Goal: Task Accomplishment & Management: Manage account settings

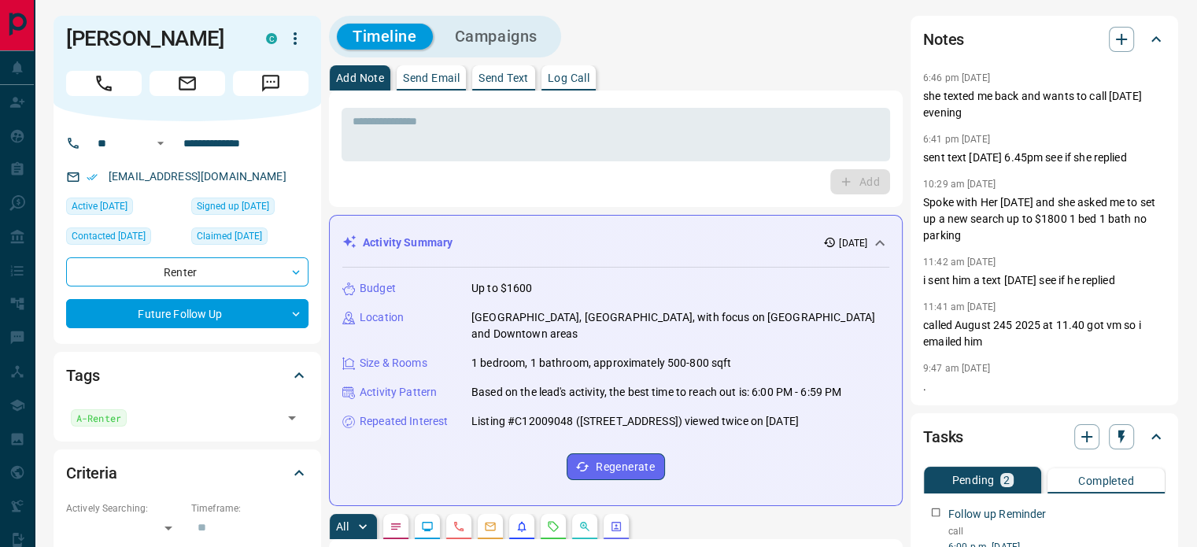
scroll to position [719, 0]
drag, startPoint x: 214, startPoint y: 29, endPoint x: 61, endPoint y: 34, distance: 152.8
click at [61, 34] on div "[PERSON_NAME] C" at bounding box center [188, 68] width 268 height 105
copy h1 "[PERSON_NAME]"
drag, startPoint x: 271, startPoint y: 173, endPoint x: 110, endPoint y: 174, distance: 160.6
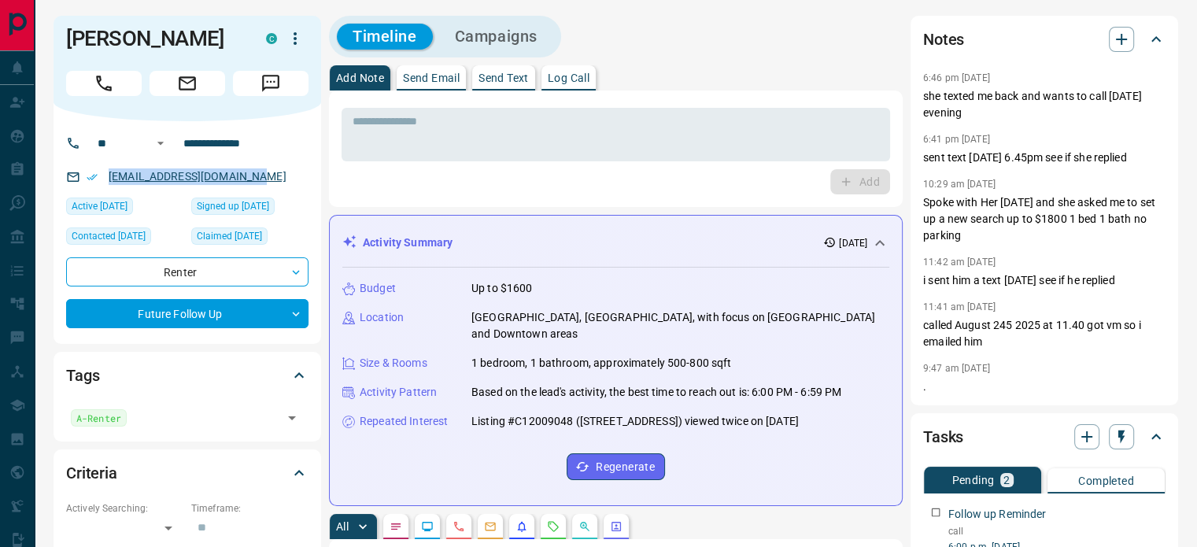
click at [110, 174] on div "[EMAIL_ADDRESS][DOMAIN_NAME]" at bounding box center [187, 177] width 242 height 26
drag, startPoint x: 211, startPoint y: 35, endPoint x: 50, endPoint y: 26, distance: 160.8
copy h1 "[PERSON_NAME]"
drag, startPoint x: 286, startPoint y: 173, endPoint x: 125, endPoint y: 177, distance: 160.6
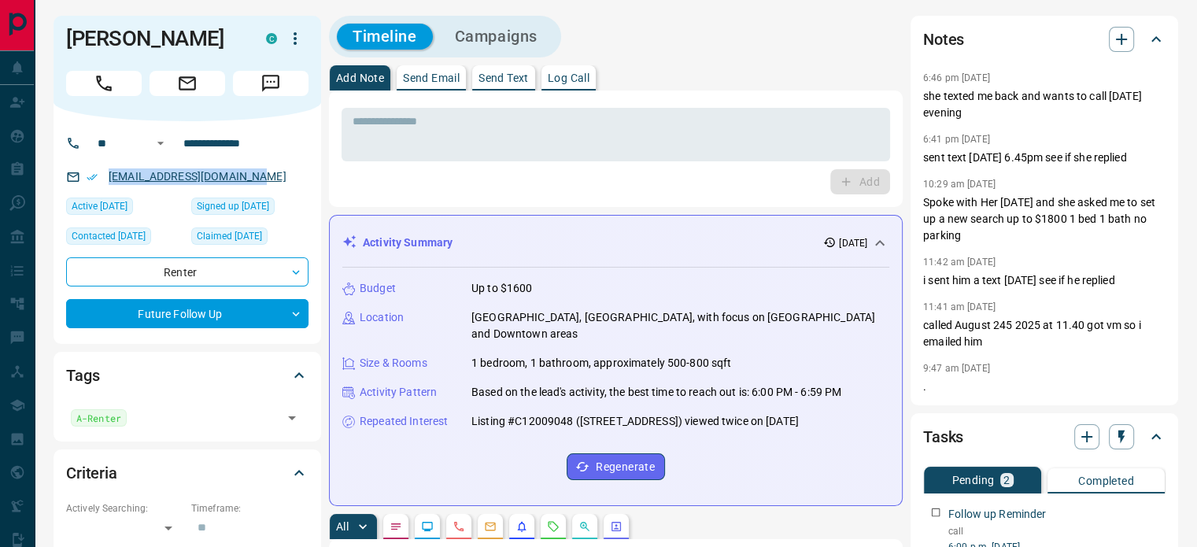
click at [95, 185] on div "[EMAIL_ADDRESS][DOMAIN_NAME]" at bounding box center [187, 177] width 242 height 26
click at [569, 78] on p "Log Call" at bounding box center [569, 77] width 42 height 11
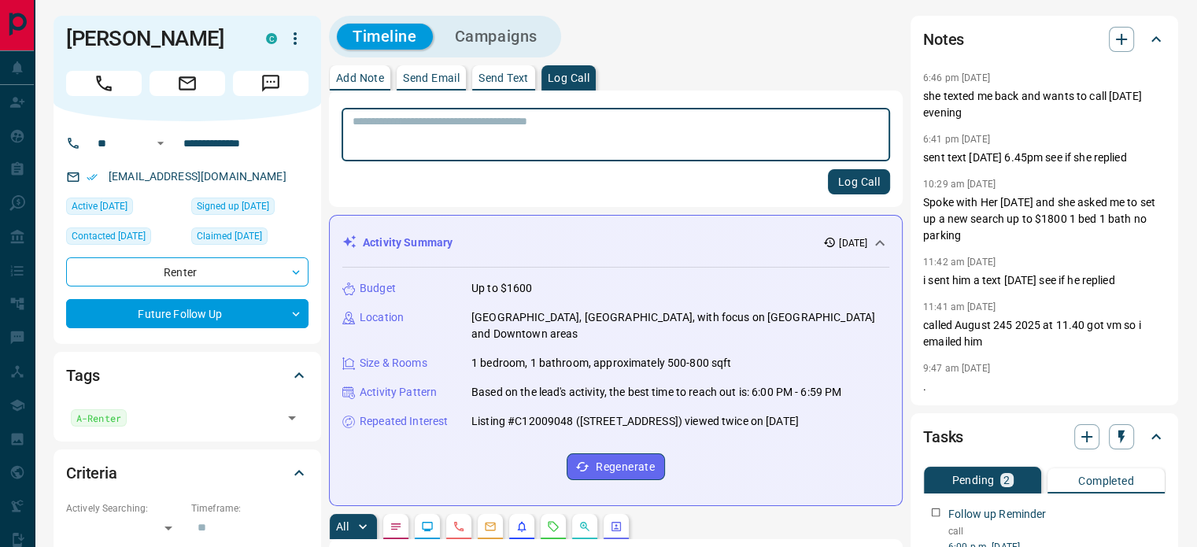
click at [545, 137] on textarea at bounding box center [616, 135] width 527 height 40
type textarea "**********"
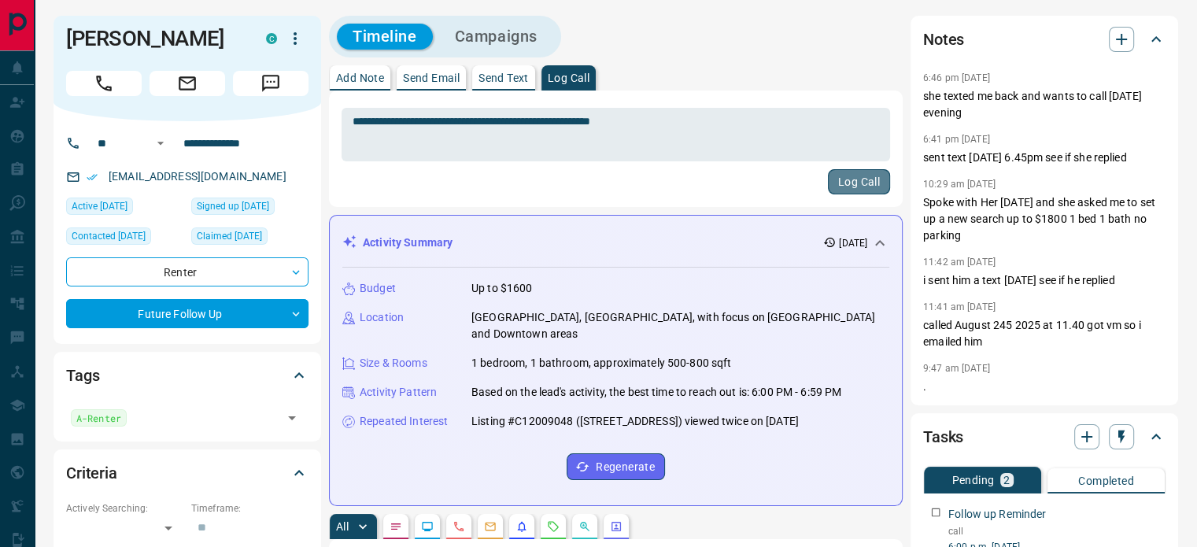
click at [844, 188] on button "Log Call" at bounding box center [859, 181] width 62 height 25
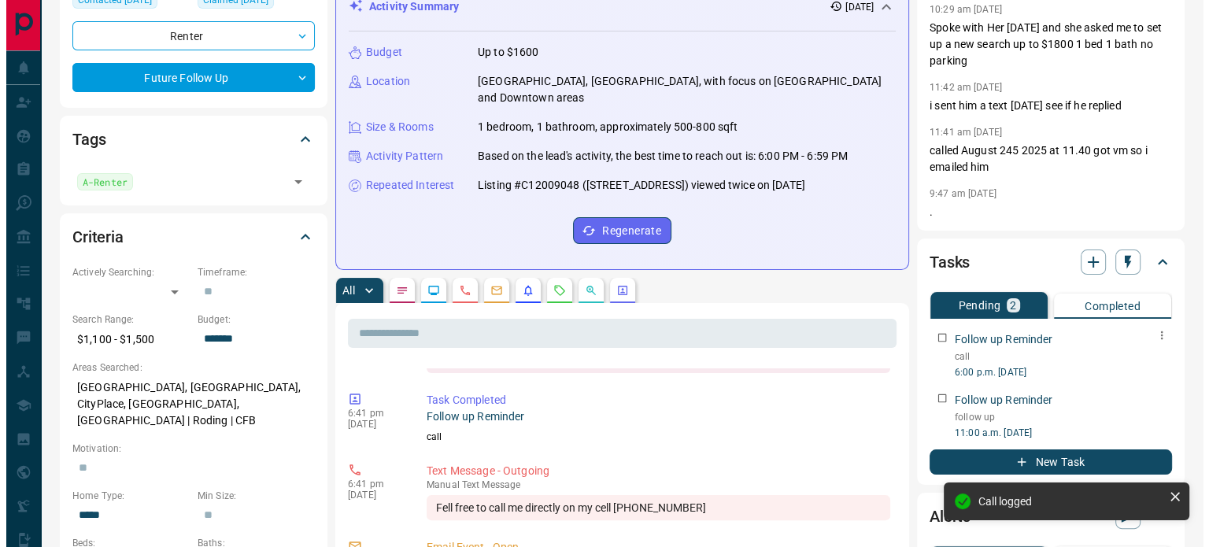
scroll to position [885, 0]
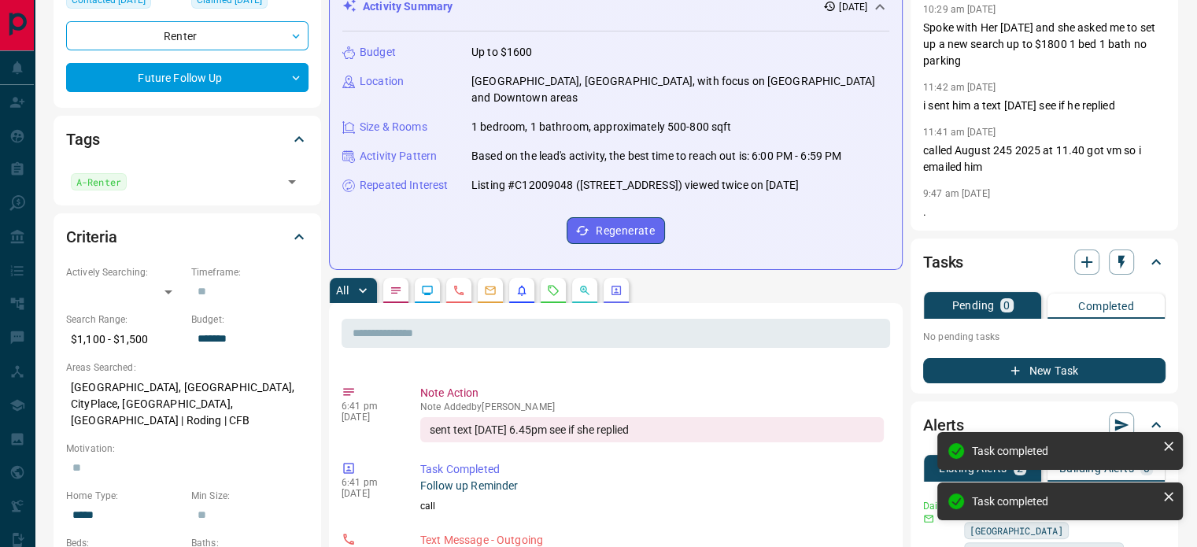
click at [1009, 378] on icon "button" at bounding box center [1015, 371] width 14 height 14
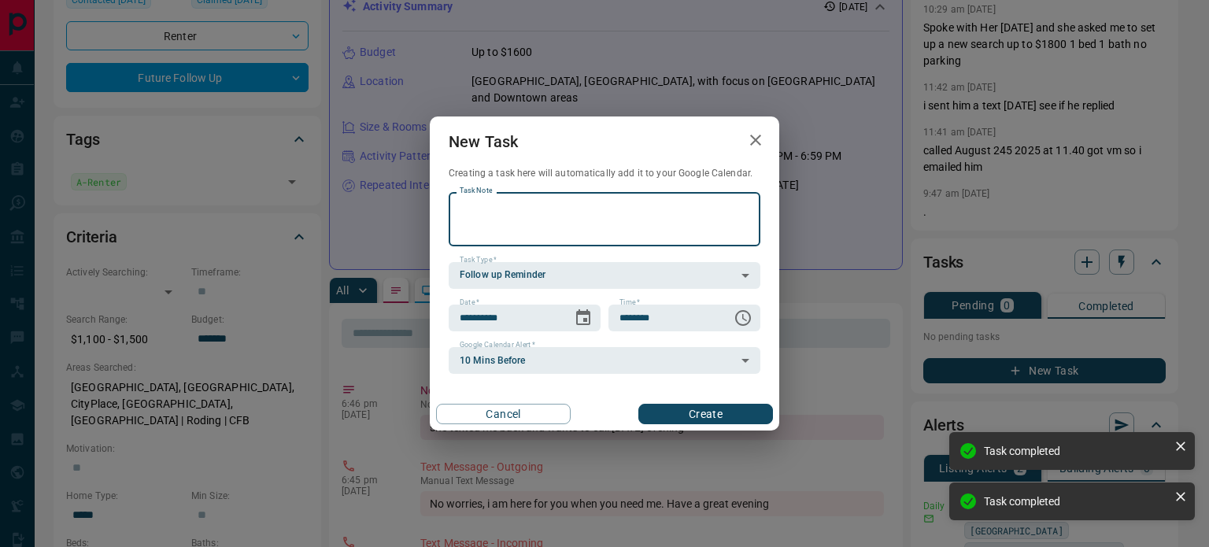
scroll to position [1118, 0]
click at [600, 230] on textarea "Task Note" at bounding box center [605, 219] width 290 height 40
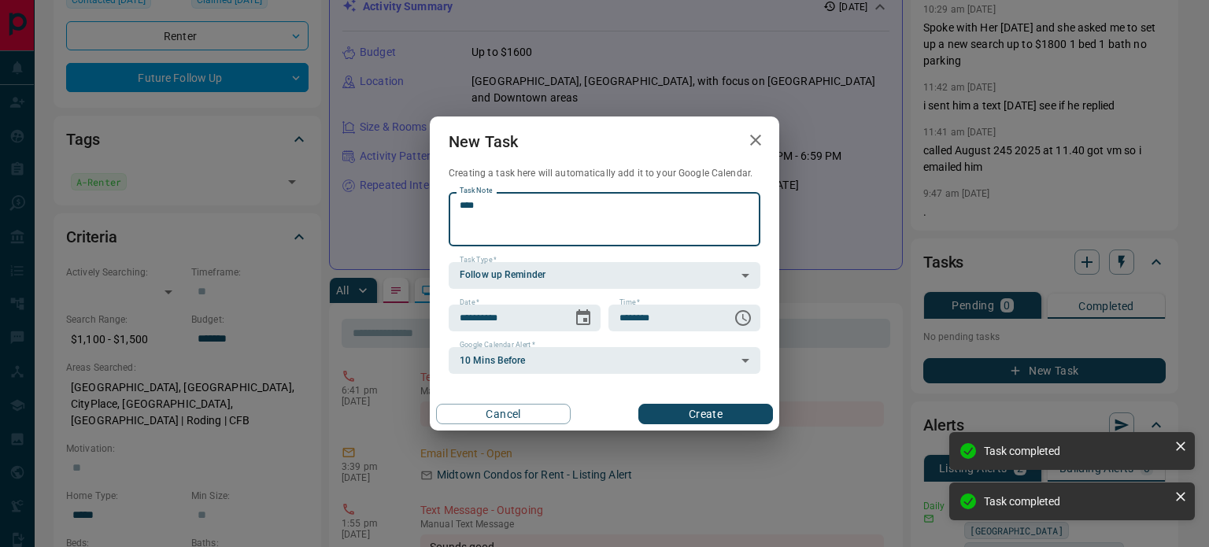
scroll to position [956, 0]
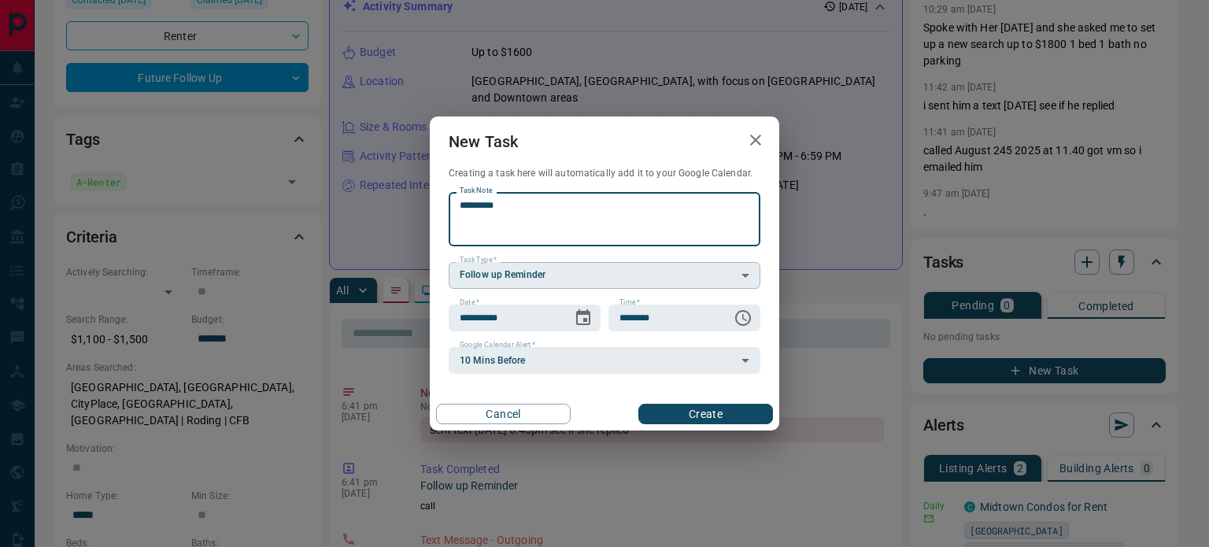
type textarea "*********"
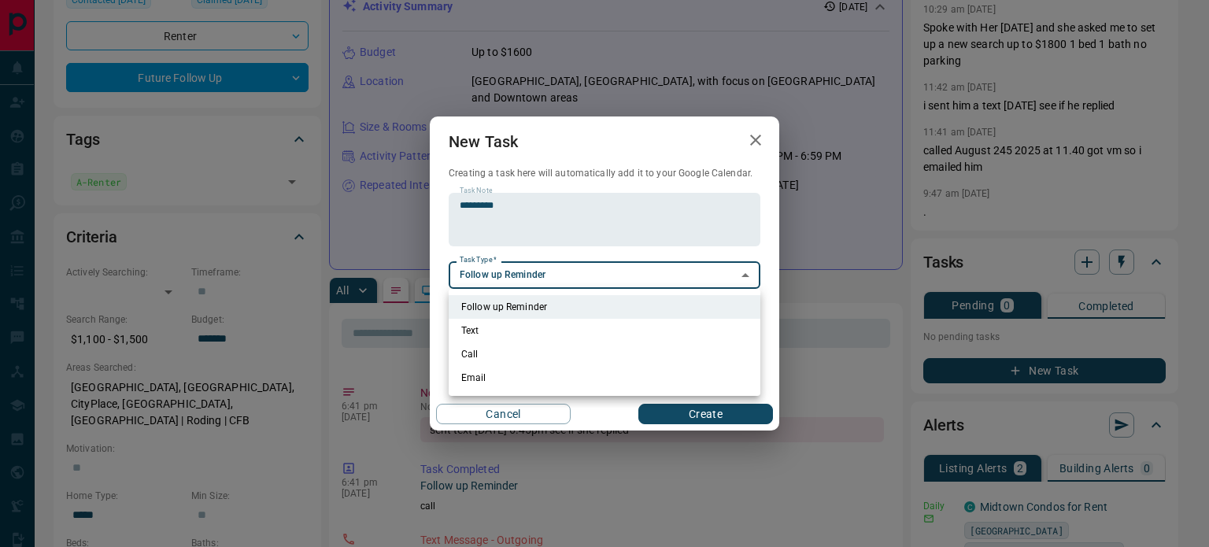
click at [655, 294] on ul "Follow up Reminder Text Call Email" at bounding box center [605, 342] width 312 height 107
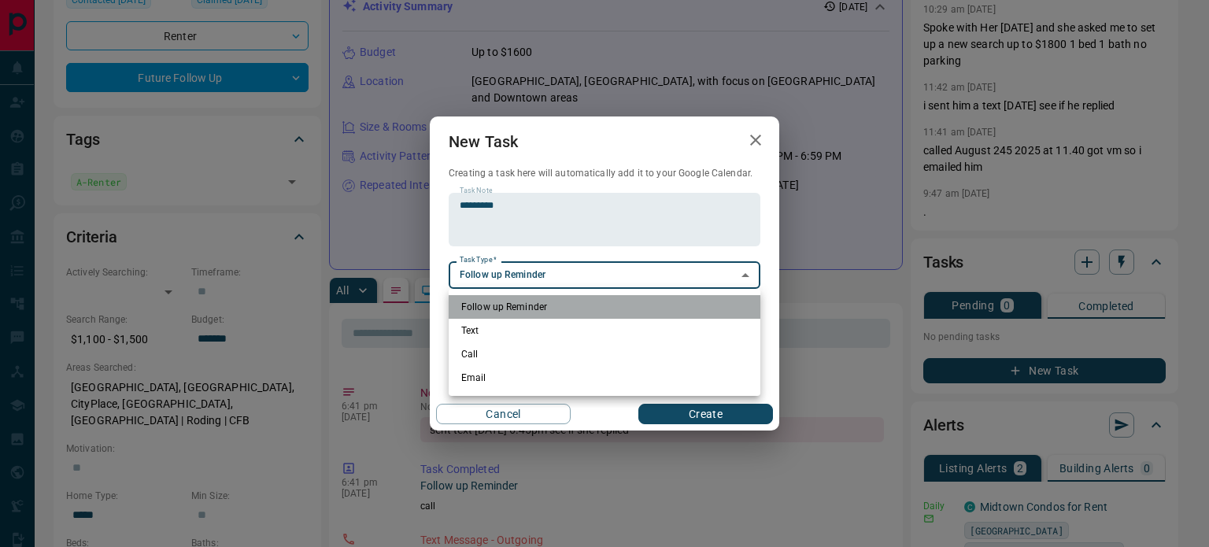
click at [647, 305] on li "Follow up Reminder" at bounding box center [605, 307] width 312 height 24
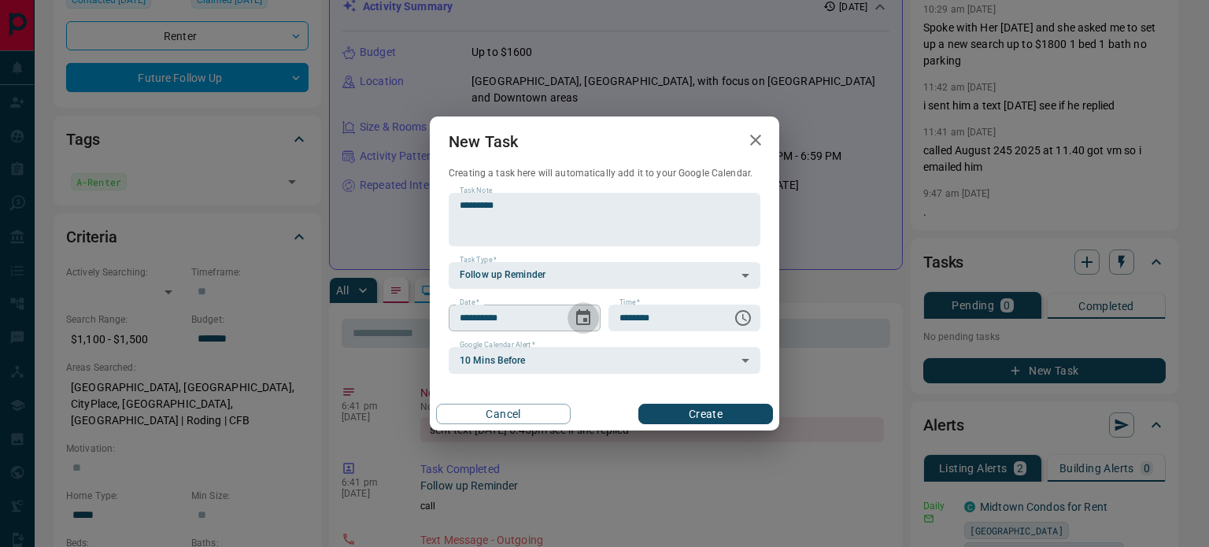
click at [582, 320] on icon "Choose date, selected date is Sep 16, 2025" at bounding box center [583, 318] width 19 height 19
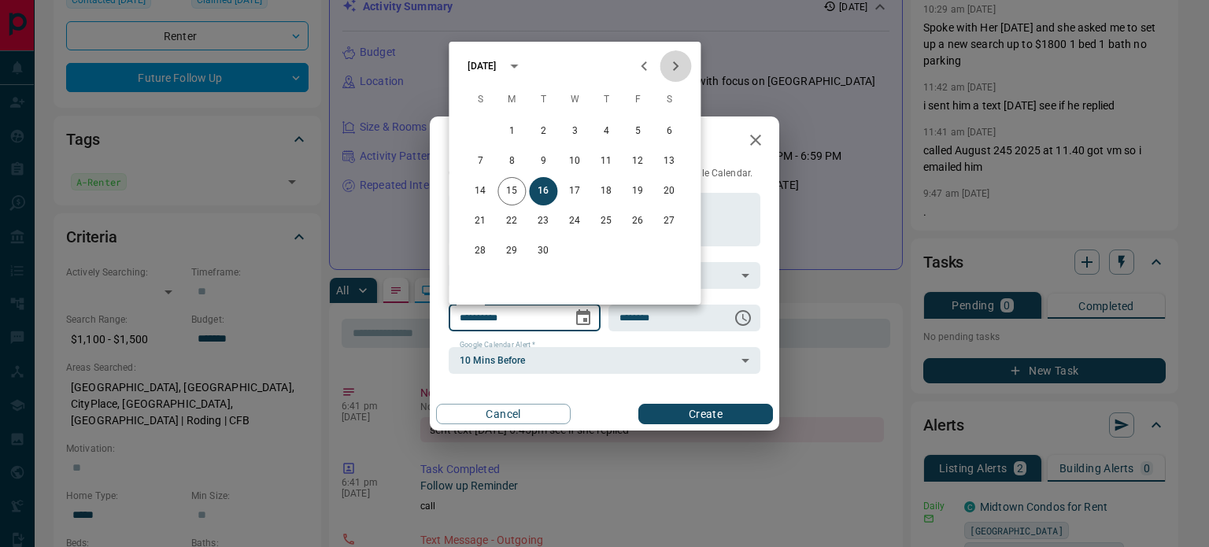
click at [675, 63] on icon "Next month" at bounding box center [676, 65] width 6 height 9
click at [579, 216] on button "19" at bounding box center [574, 221] width 28 height 28
type input "**********"
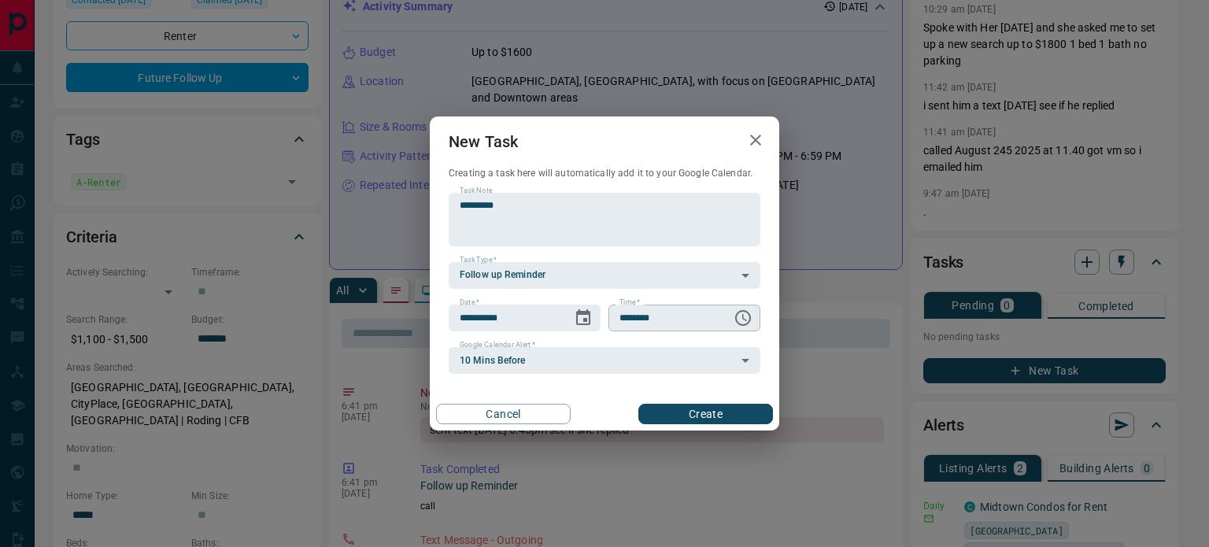
click at [747, 314] on icon "Choose time, selected time is 6:00 AM" at bounding box center [743, 318] width 19 height 19
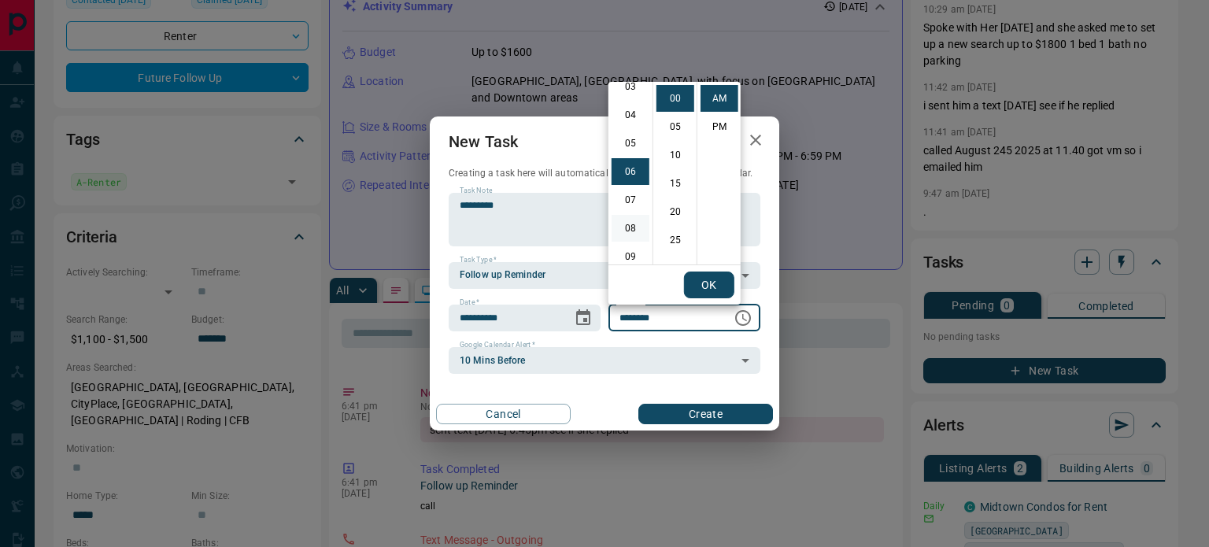
scroll to position [13, 0]
click at [625, 166] on li "03" at bounding box center [631, 170] width 38 height 27
click at [719, 122] on li "PM" at bounding box center [720, 126] width 38 height 27
type input "********"
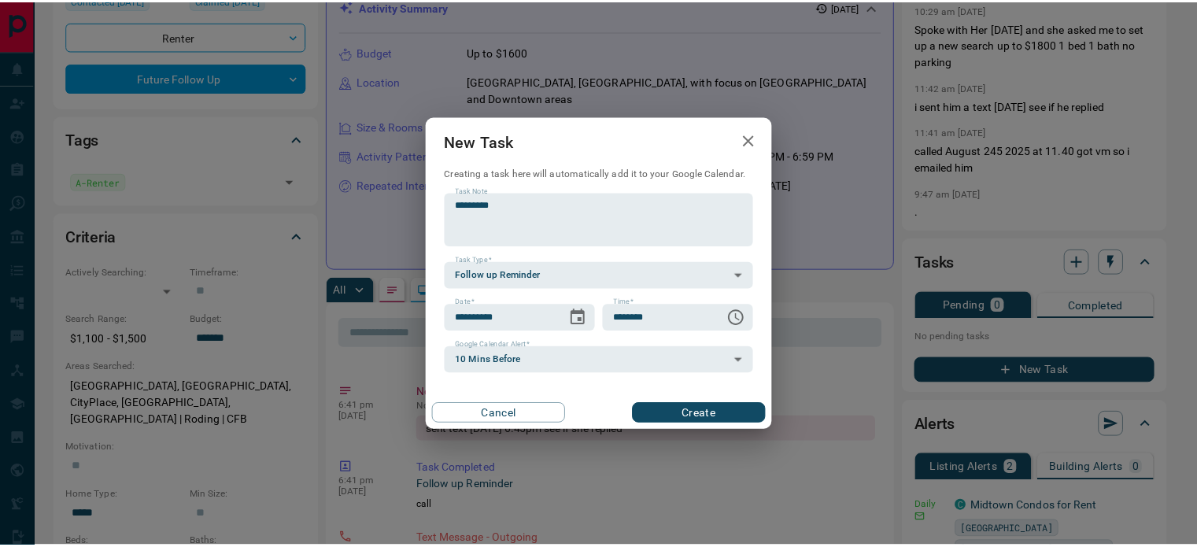
scroll to position [24, 0]
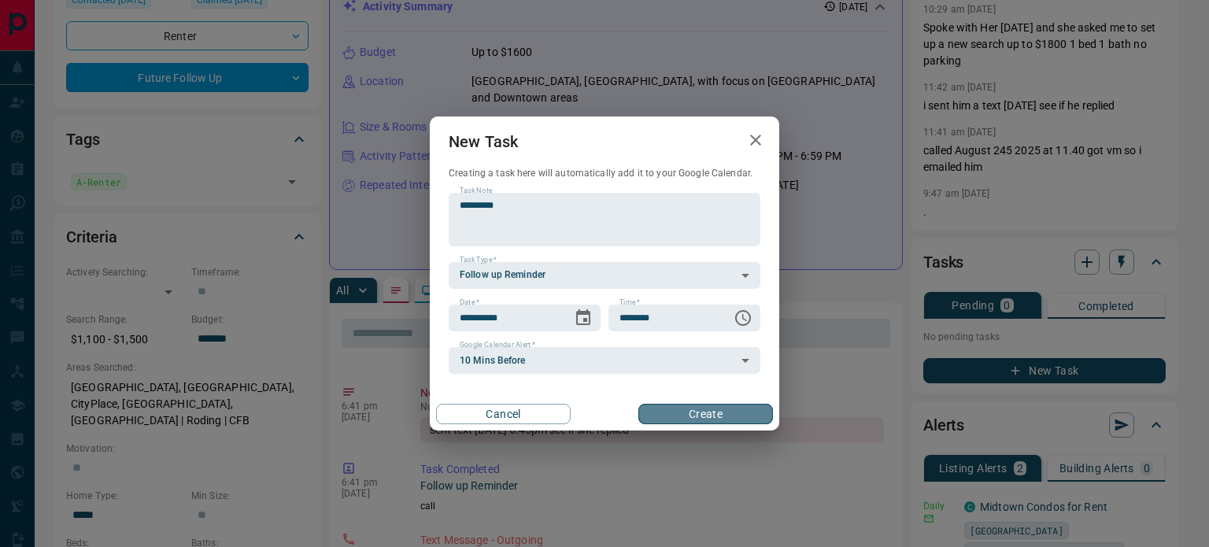
click at [708, 416] on button "Create" at bounding box center [705, 414] width 135 height 20
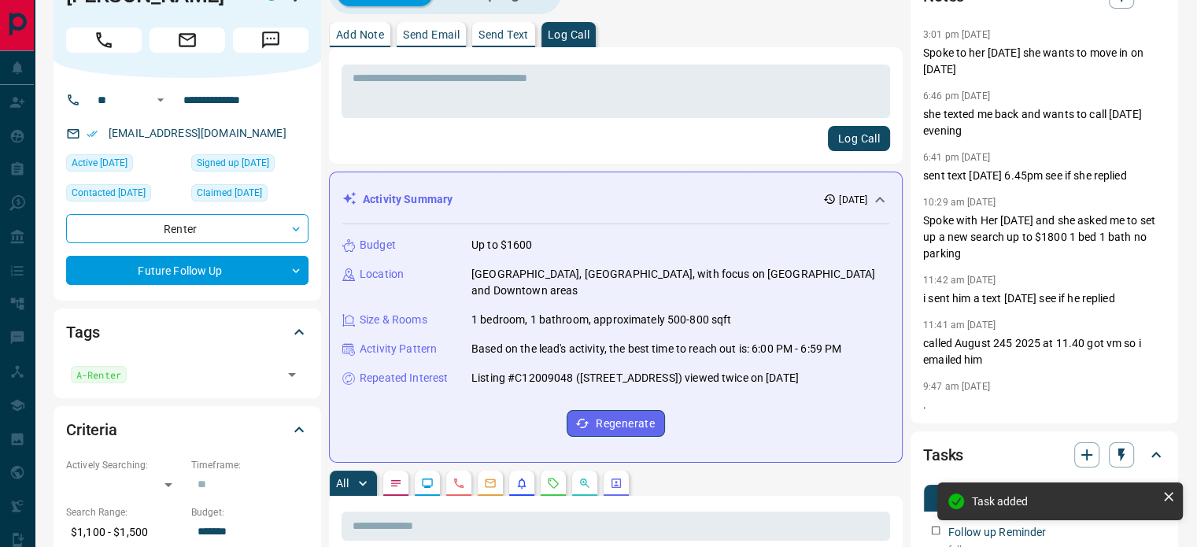
scroll to position [0, 0]
